Goal: Obtain resource: Download file/media

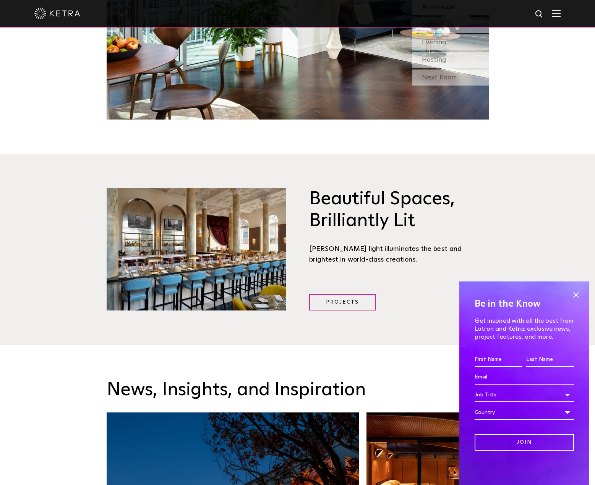
scroll to position [1070, 0]
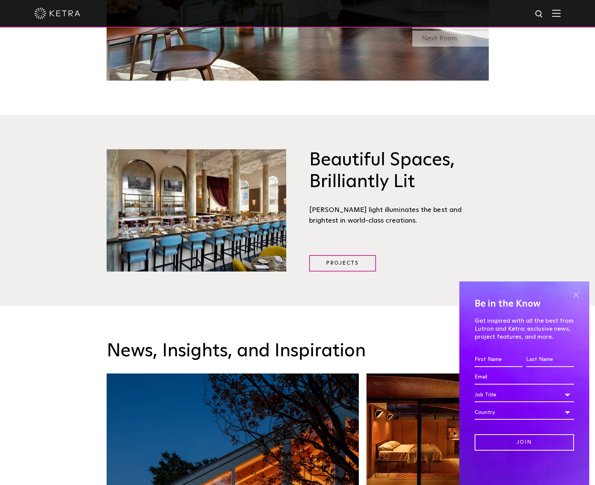
click at [574, 294] on span at bounding box center [575, 294] width 11 height 11
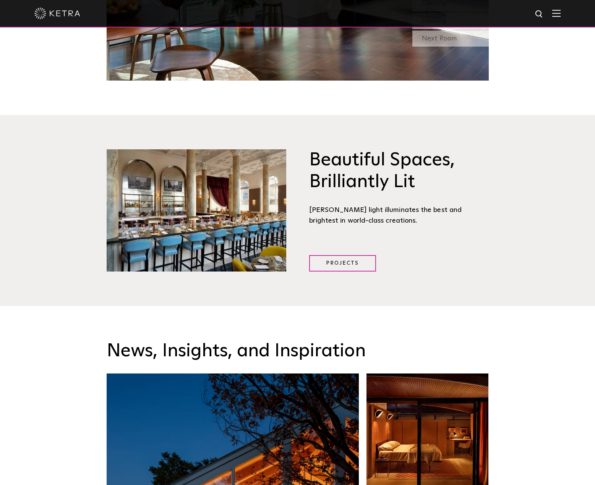
click at [560, 17] on span at bounding box center [556, 14] width 8 height 8
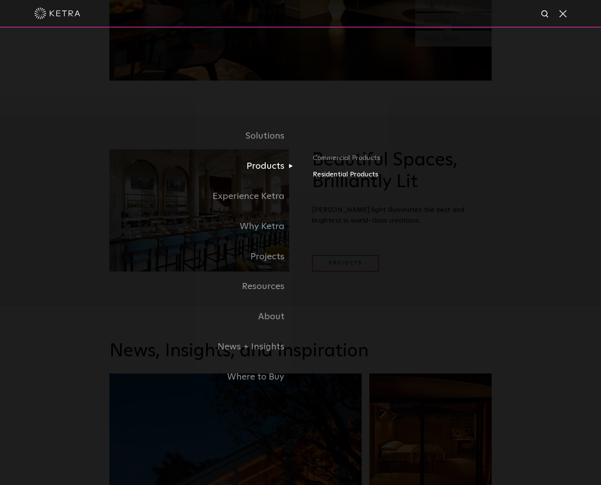
click at [360, 173] on link "Residential Products" at bounding box center [401, 174] width 179 height 11
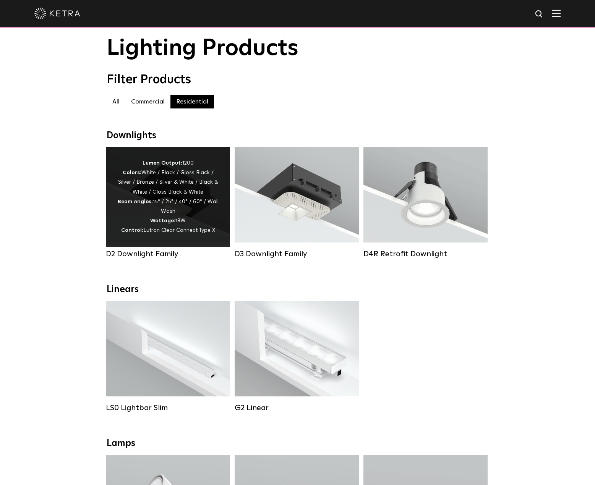
scroll to position [38, 0]
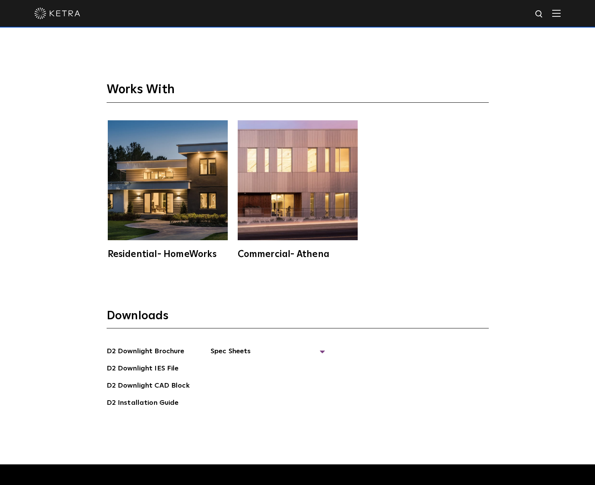
scroll to position [2407, 0]
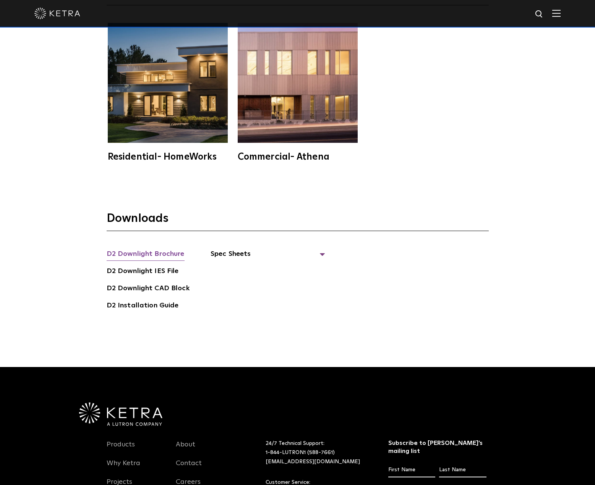
click at [147, 249] on link "D2 Downlight Brochure" at bounding box center [146, 255] width 78 height 12
click at [224, 249] on span "Spec Sheets" at bounding box center [267, 257] width 115 height 17
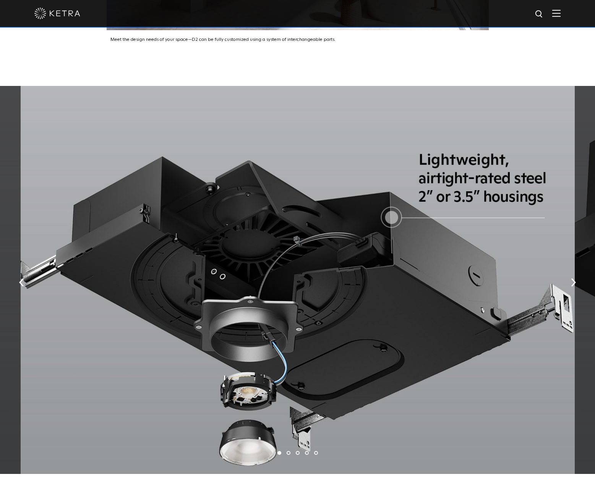
scroll to position [1719, 0]
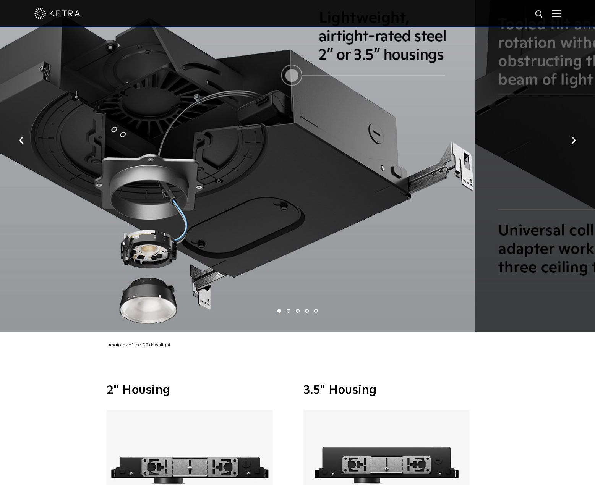
drag, startPoint x: 303, startPoint y: 267, endPoint x: 203, endPoint y: 275, distance: 100.4
click at [203, 275] on div at bounding box center [198, 138] width 554 height 388
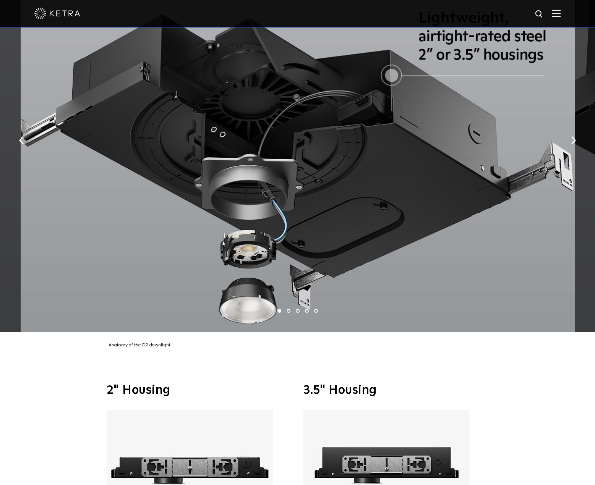
drag, startPoint x: 351, startPoint y: 241, endPoint x: -5, endPoint y: 301, distance: 361.2
click at [12, 303] on div "1 2 3 4 5" at bounding box center [297, 140] width 595 height 392
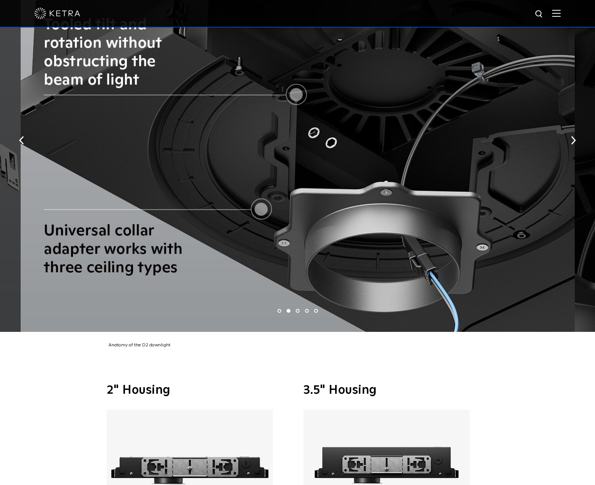
click at [155, 278] on div at bounding box center [298, 138] width 554 height 388
drag, startPoint x: 410, startPoint y: 181, endPoint x: 121, endPoint y: 209, distance: 290.5
click at [152, 205] on div at bounding box center [298, 138] width 554 height 388
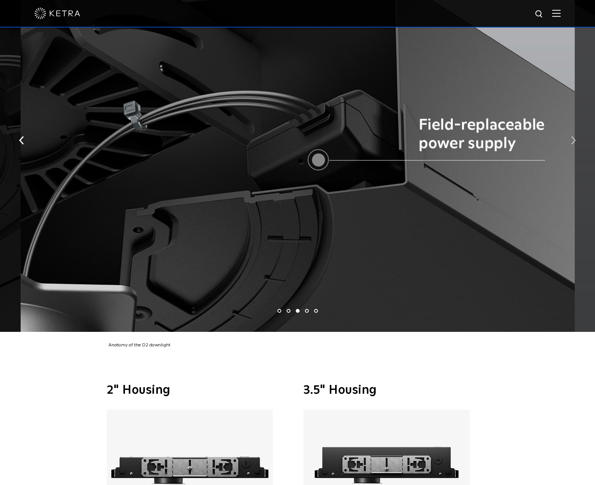
click at [570, 131] on button "button" at bounding box center [573, 140] width 16 height 26
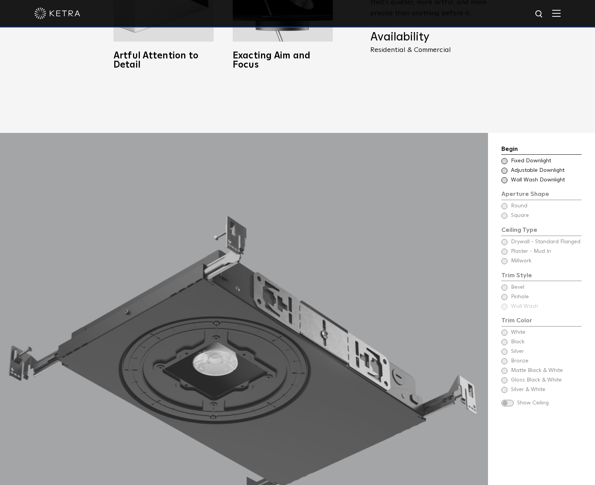
scroll to position [726, 0]
click at [507, 197] on div "Begin Choose Aperture Shape Fixed Downlight Choose Aperture Shape Adjustable Do…" at bounding box center [541, 275] width 80 height 263
click at [505, 158] on span at bounding box center [504, 161] width 6 height 6
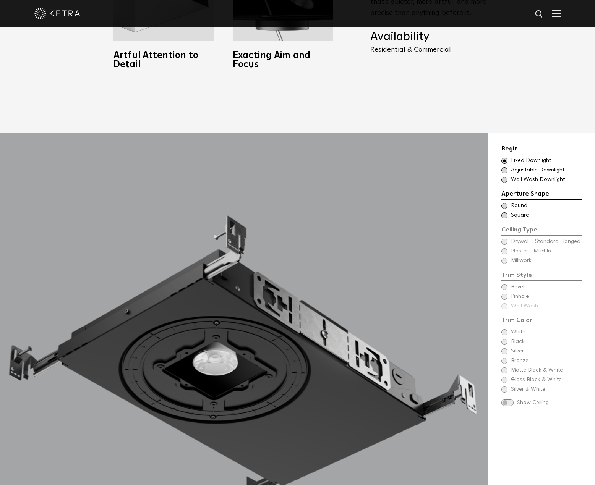
click at [505, 167] on span at bounding box center [504, 170] width 6 height 6
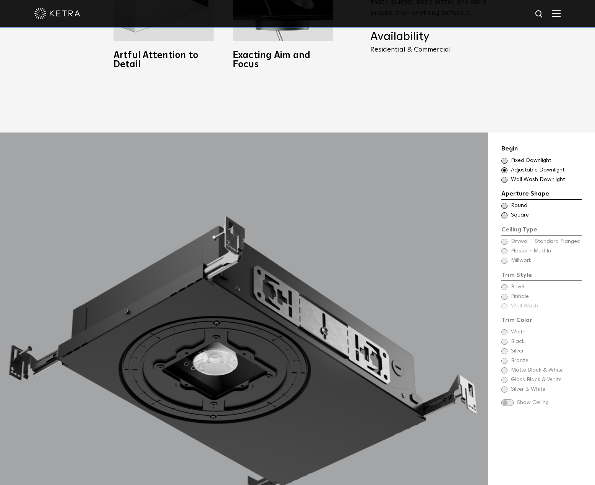
click at [505, 177] on span at bounding box center [504, 180] width 6 height 6
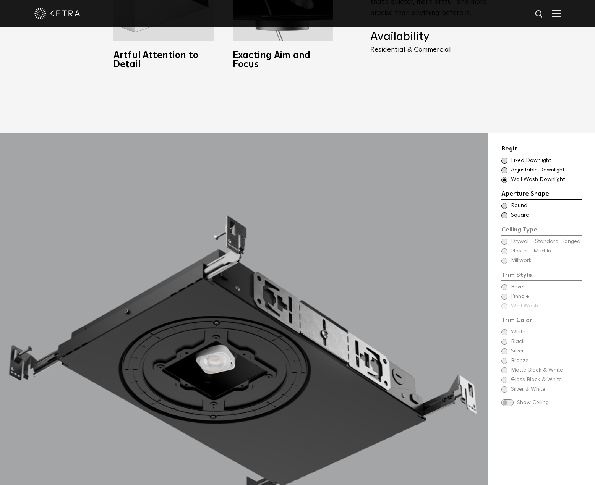
click at [499, 155] on div "Begin Choose Aperture Shape Fixed Downlight Choose Aperture Shape Adjustable Do…" at bounding box center [541, 375] width 107 height 485
click at [503, 167] on span at bounding box center [504, 170] width 6 height 6
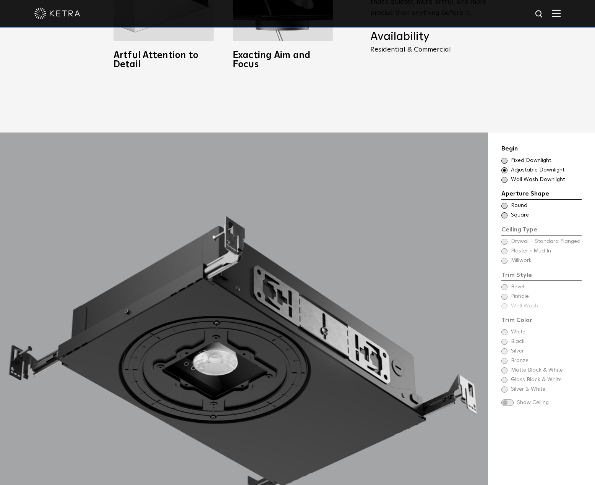
click at [505, 158] on span at bounding box center [504, 161] width 6 height 6
click at [505, 203] on span at bounding box center [504, 206] width 6 height 6
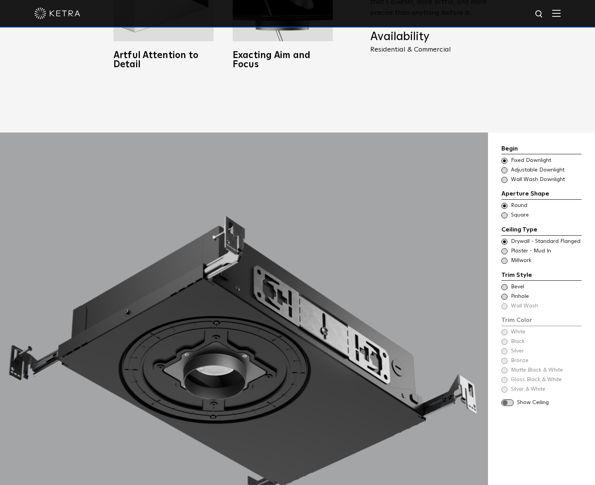
click at [504, 248] on span at bounding box center [504, 251] width 6 height 6
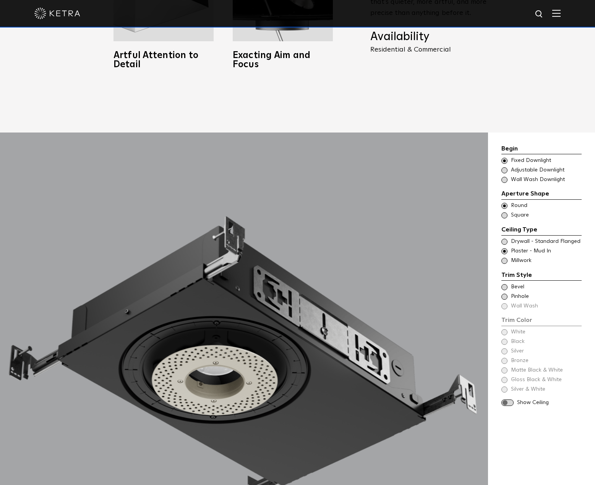
click at [506, 239] on span at bounding box center [504, 242] width 6 height 6
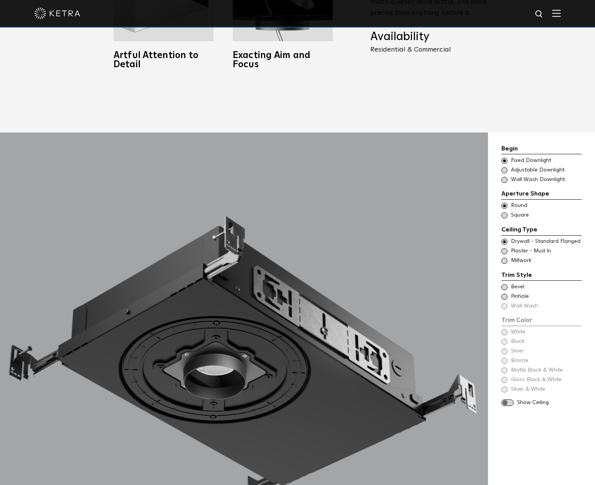
click at [505, 248] on span at bounding box center [504, 251] width 6 height 6
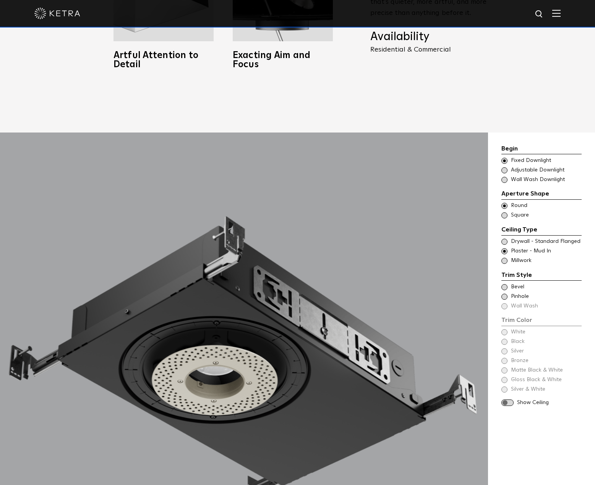
click at [504, 258] on span at bounding box center [504, 261] width 6 height 6
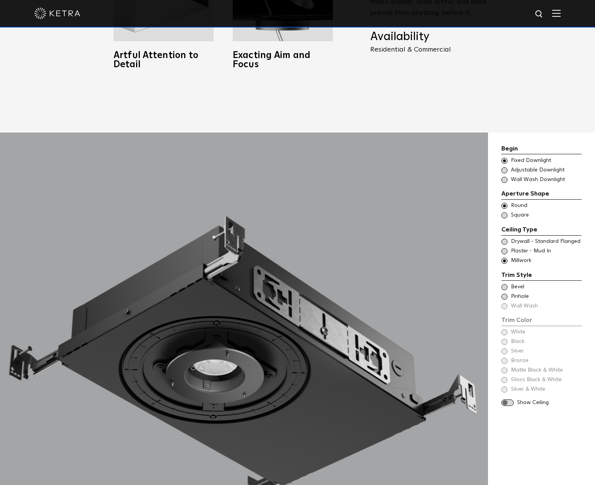
click at [503, 248] on span at bounding box center [504, 251] width 6 height 6
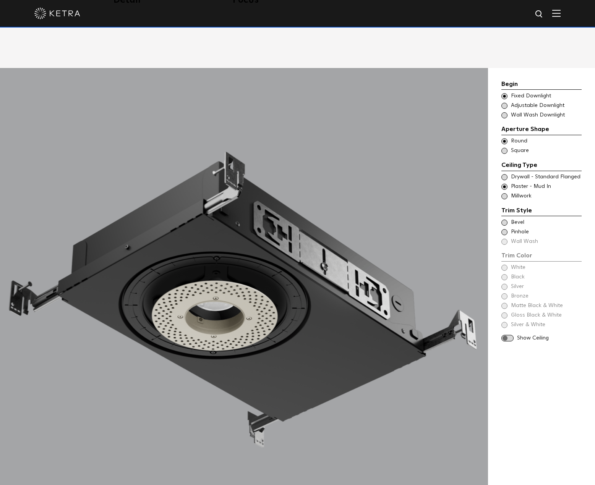
scroll to position [802, 0]
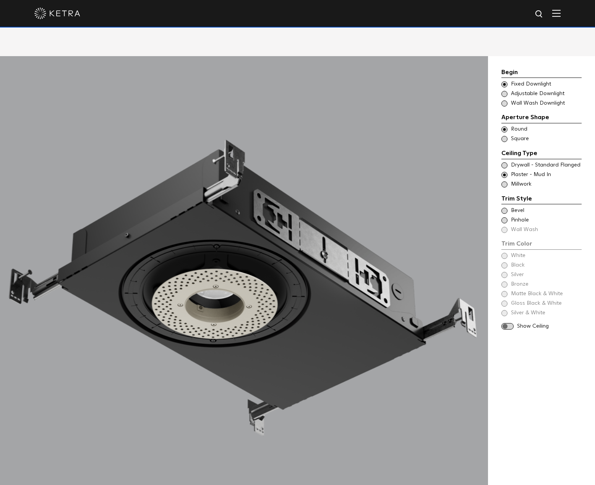
click at [502, 217] on span at bounding box center [504, 220] width 6 height 6
click at [503, 208] on span at bounding box center [504, 211] width 6 height 6
click at [512, 252] on span "White" at bounding box center [546, 256] width 70 height 8
click at [506, 262] on span at bounding box center [504, 265] width 6 height 6
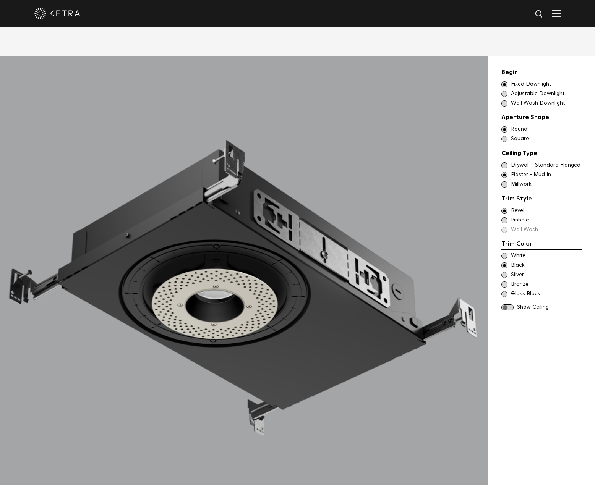
click at [505, 253] on span at bounding box center [504, 256] width 6 height 6
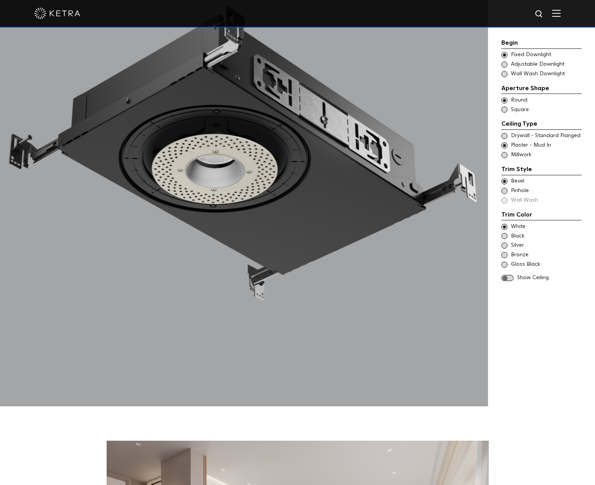
scroll to position [879, 0]
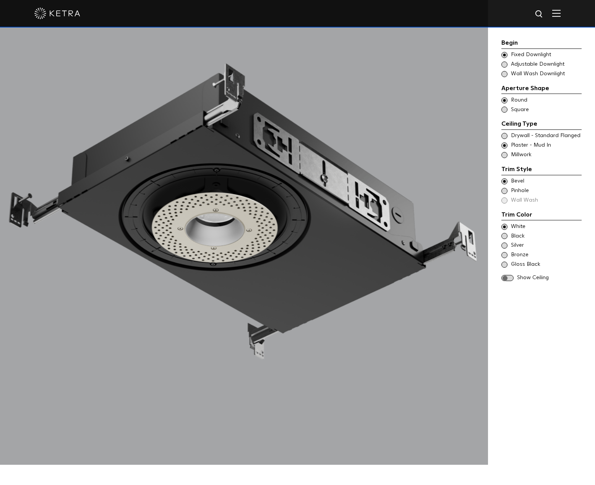
click at [512, 278] on span at bounding box center [507, 278] width 12 height 6
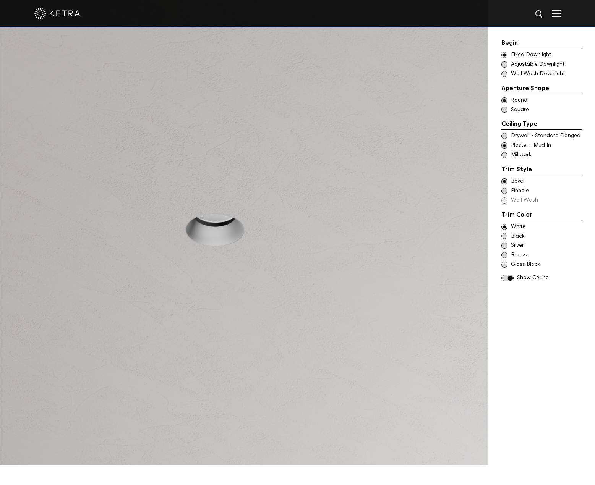
click at [511, 278] on span at bounding box center [507, 278] width 12 height 6
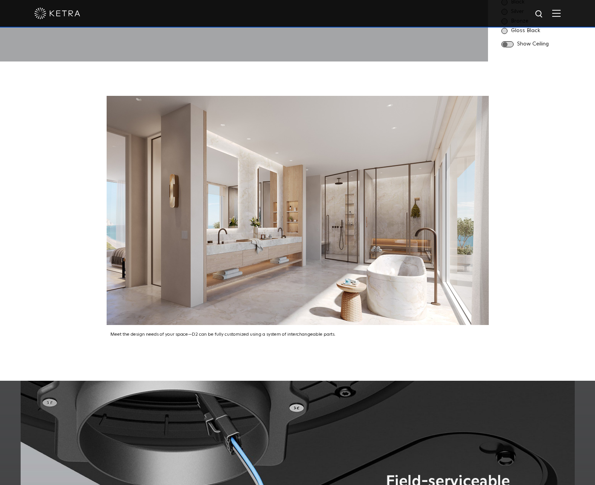
scroll to position [1299, 0]
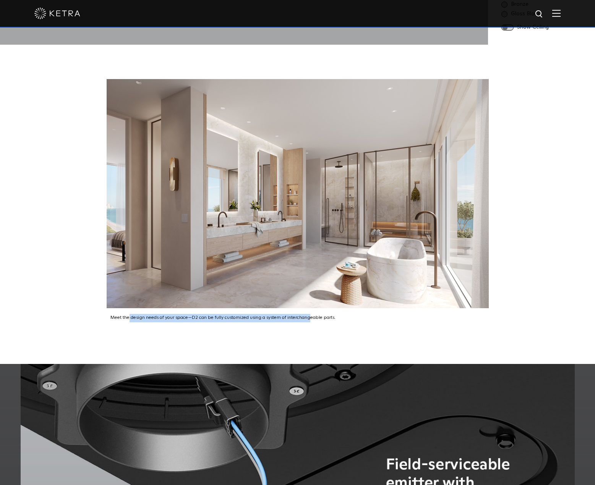
drag, startPoint x: 221, startPoint y: 298, endPoint x: 294, endPoint y: 297, distance: 73.0
click at [294, 308] on div "Meet the design needs of your space—D2 can be fully customized using a system o…" at bounding box center [298, 315] width 382 height 14
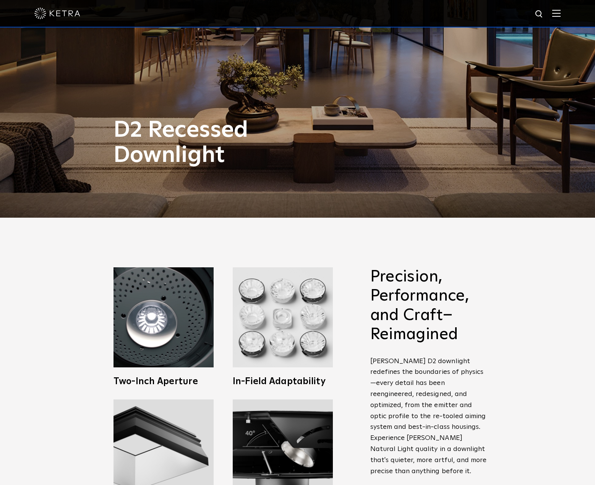
scroll to position [382, 0]
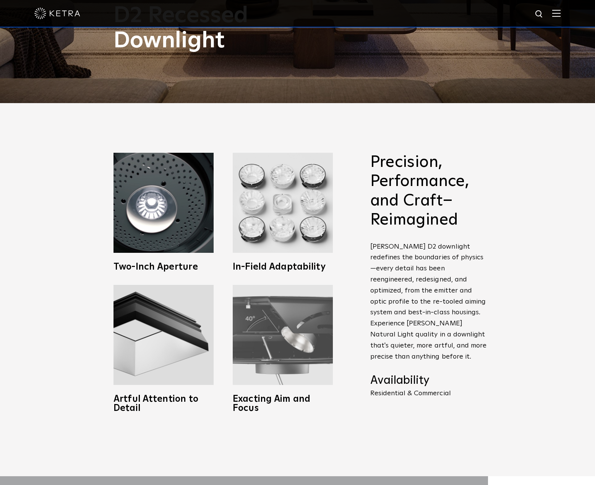
click at [312, 334] on img at bounding box center [283, 335] width 100 height 100
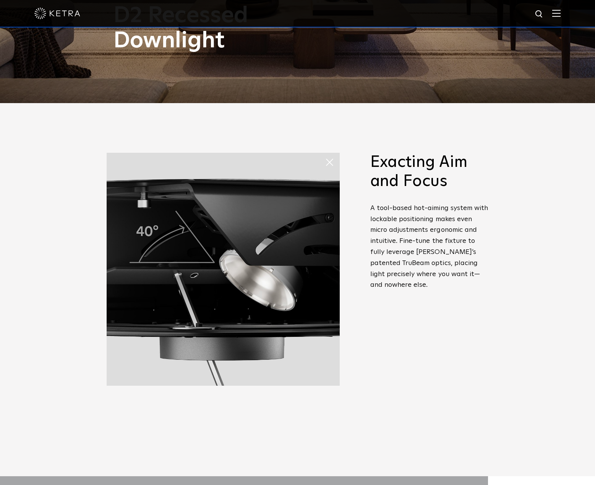
drag, startPoint x: 332, startPoint y: 162, endPoint x: 338, endPoint y: 165, distance: 7.2
click at [332, 162] on span at bounding box center [332, 162] width 15 height 15
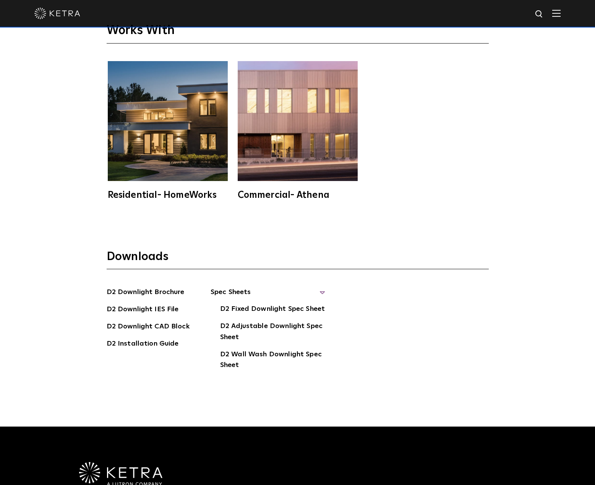
scroll to position [2445, 0]
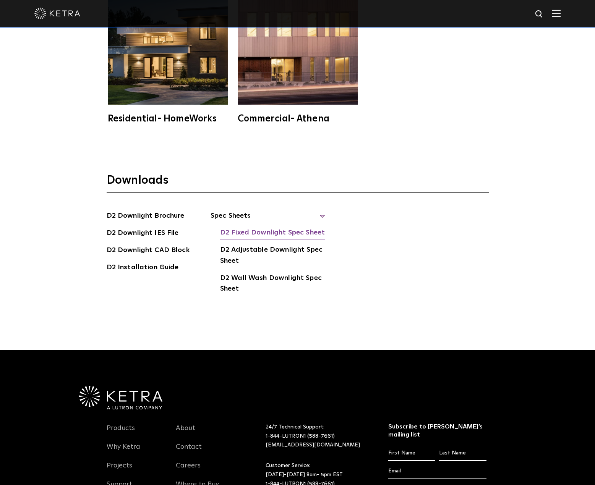
click at [235, 227] on link "D2 Fixed Downlight Spec Sheet" at bounding box center [272, 233] width 105 height 12
